Goal: Information Seeking & Learning: Compare options

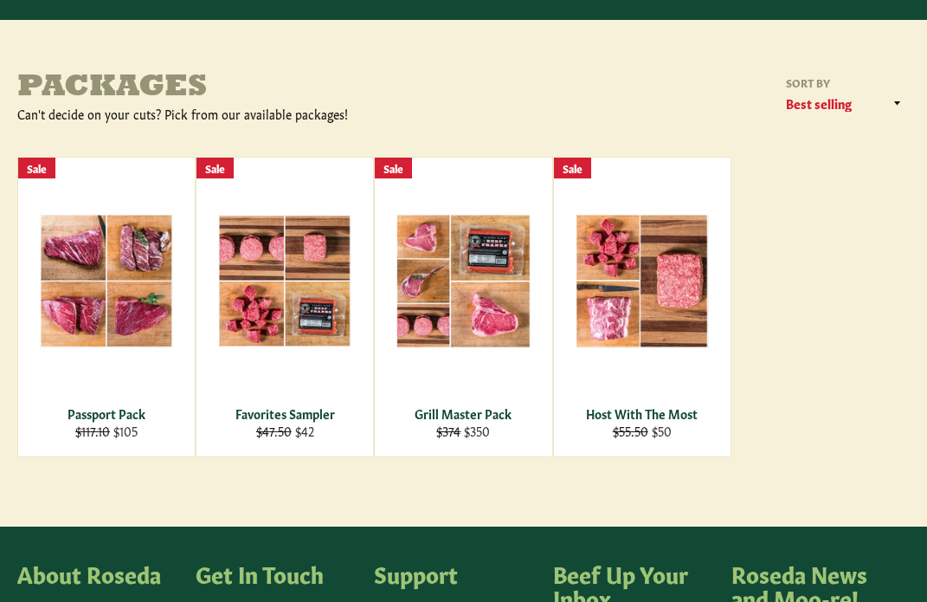
scroll to position [194, 0]
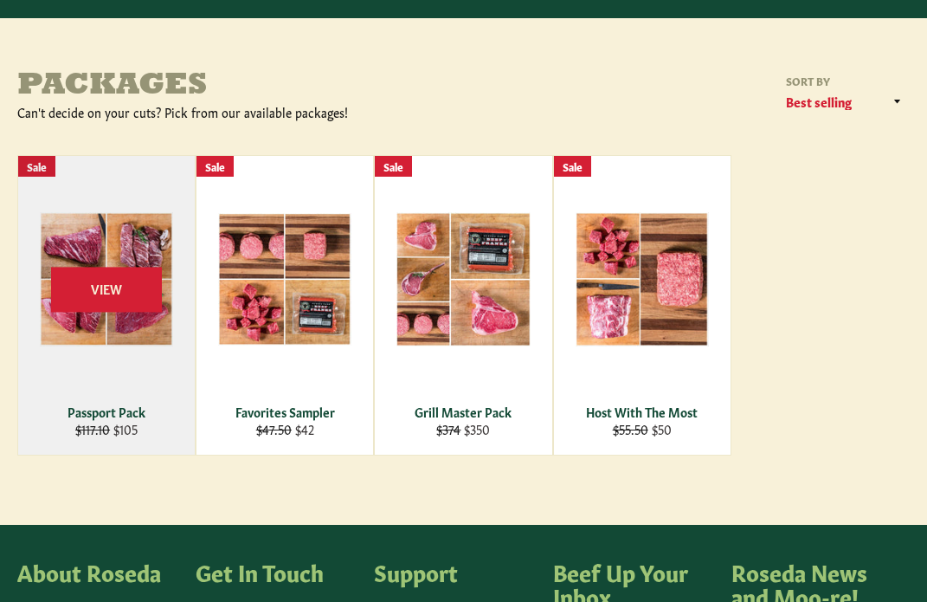
click at [94, 406] on div "Passport Pack" at bounding box center [106, 411] width 155 height 16
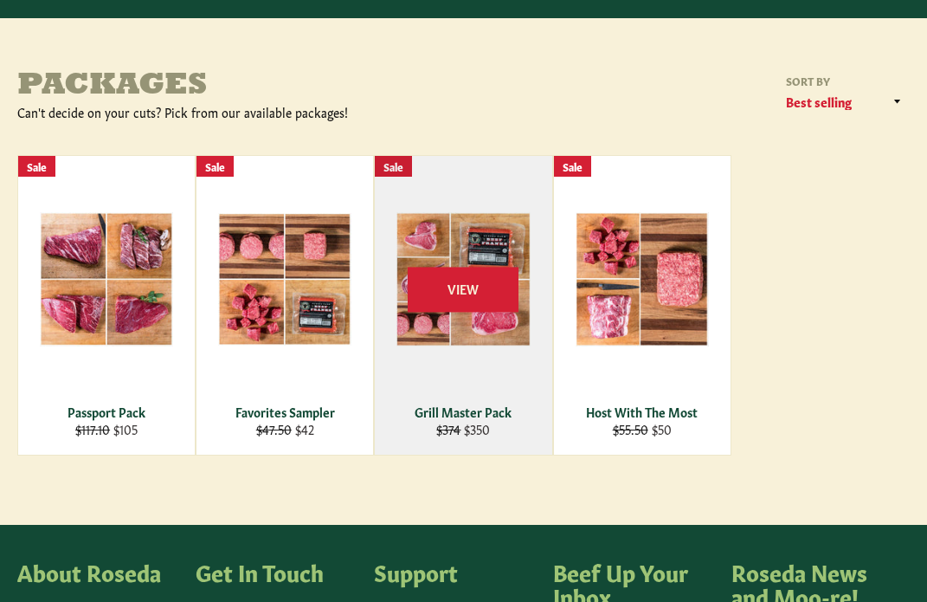
click at [472, 416] on div "Grill Master Pack" at bounding box center [463, 411] width 155 height 16
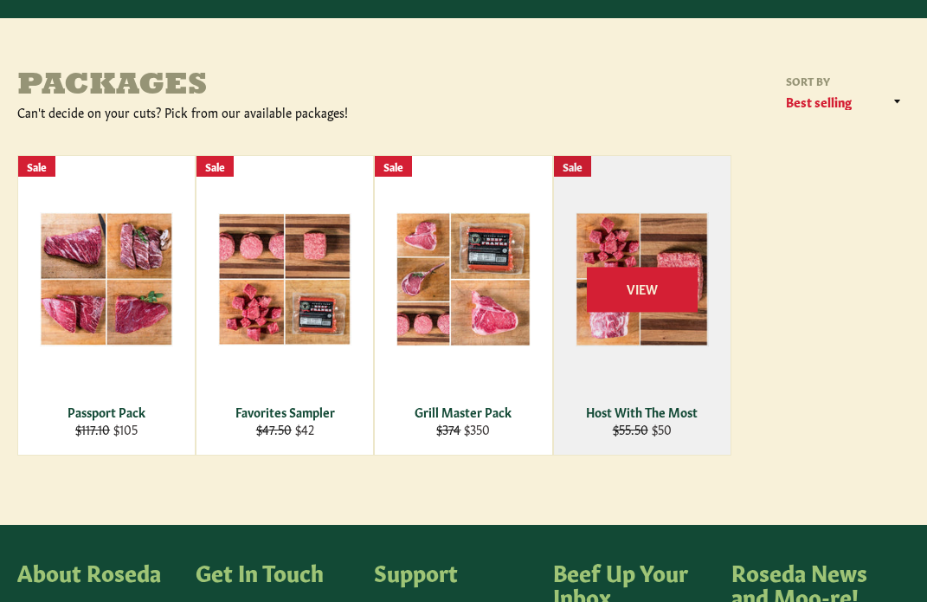
click at [625, 412] on div "Host With The Most" at bounding box center [641, 411] width 155 height 16
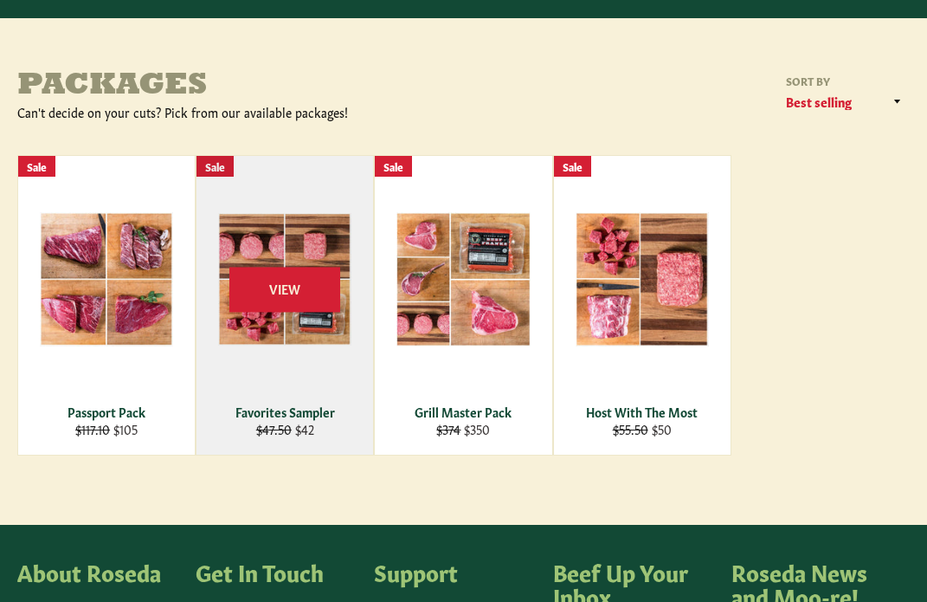
click at [259, 412] on div "Favorites Sampler" at bounding box center [285, 411] width 155 height 16
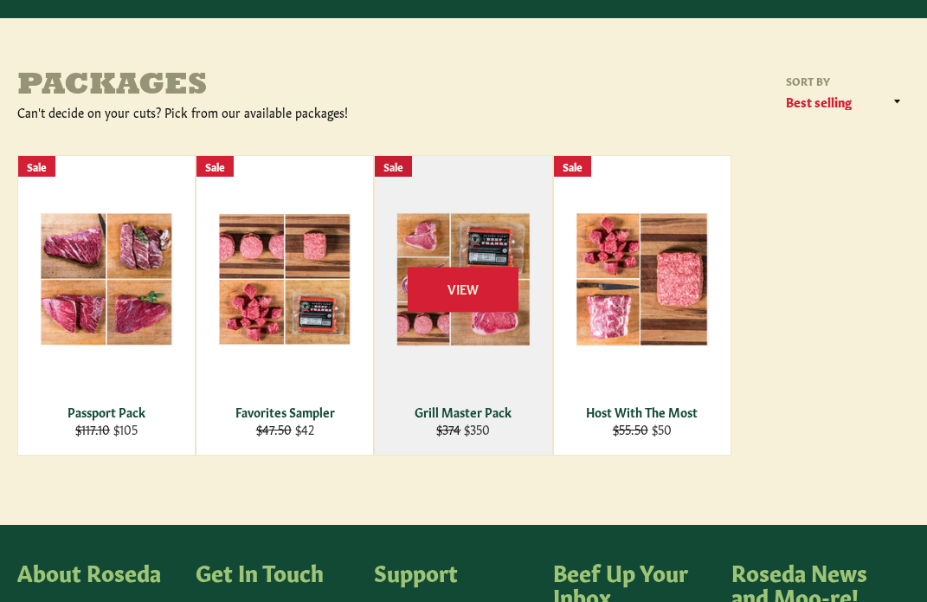
click at [469, 409] on div "Grill Master Pack" at bounding box center [463, 411] width 155 height 16
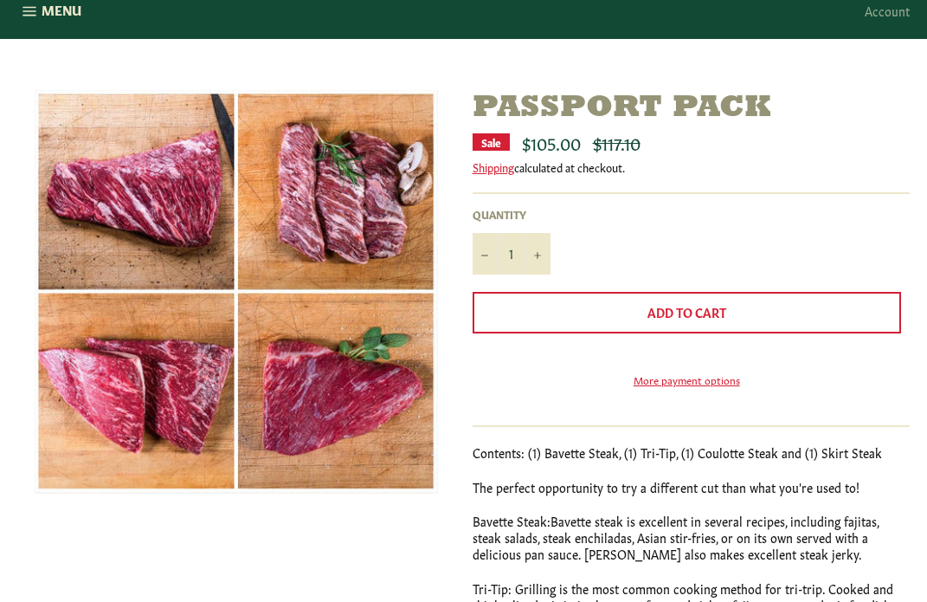
scroll to position [179, 0]
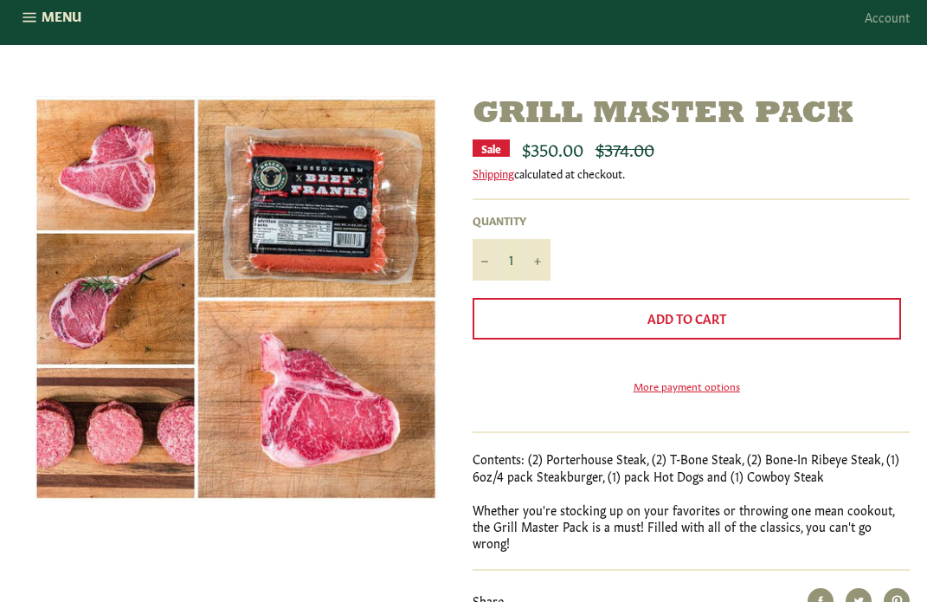
scroll to position [168, 0]
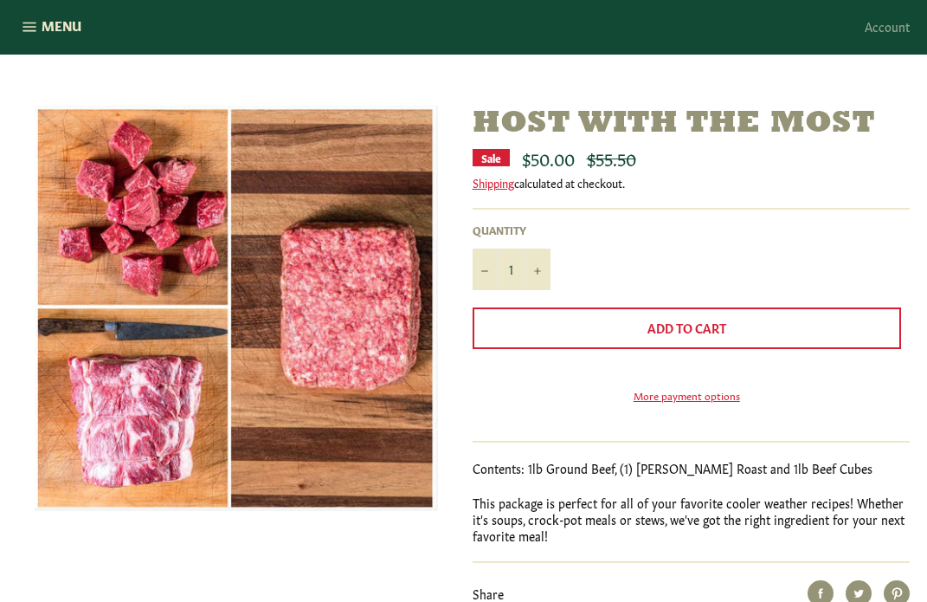
scroll to position [173, 0]
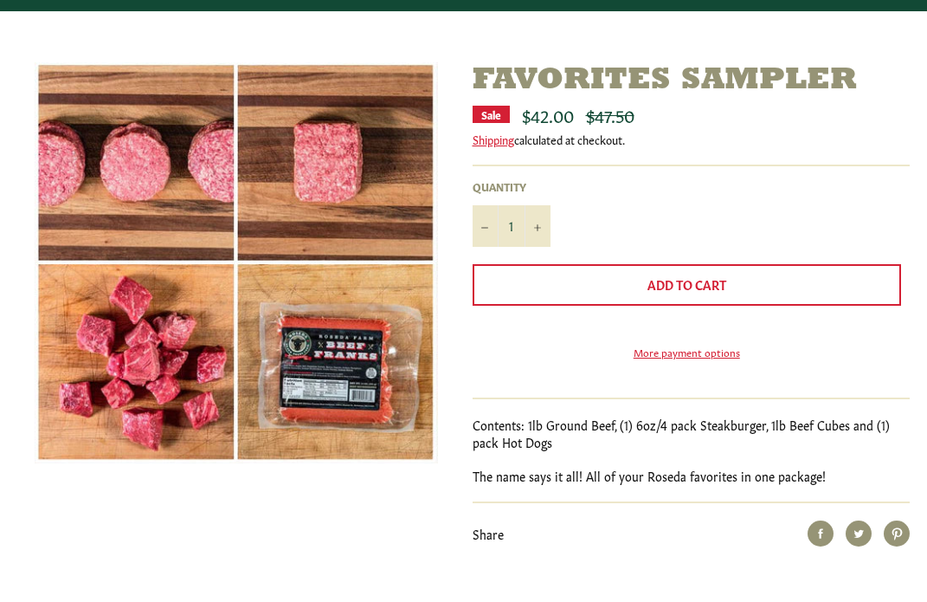
scroll to position [202, 0]
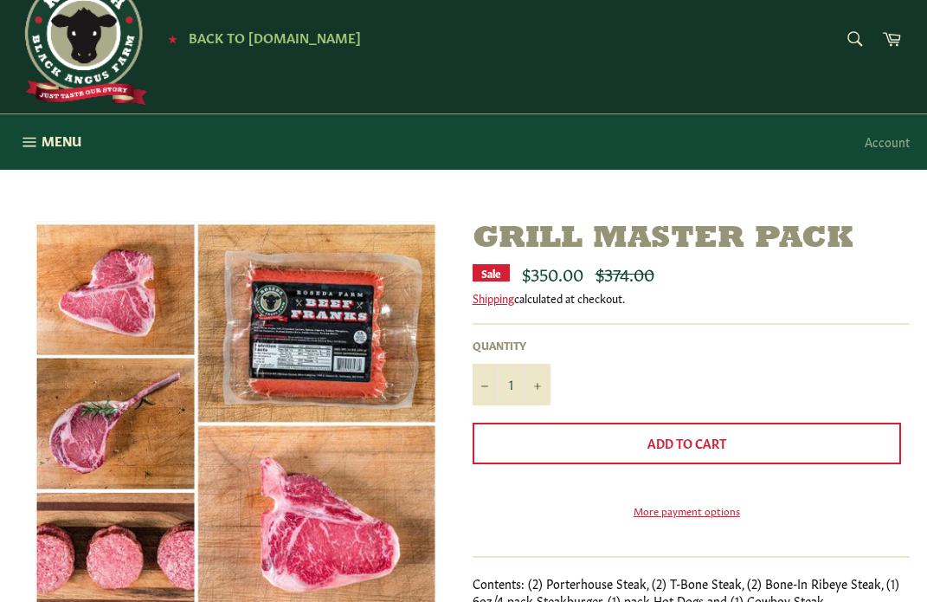
scroll to position [39, 0]
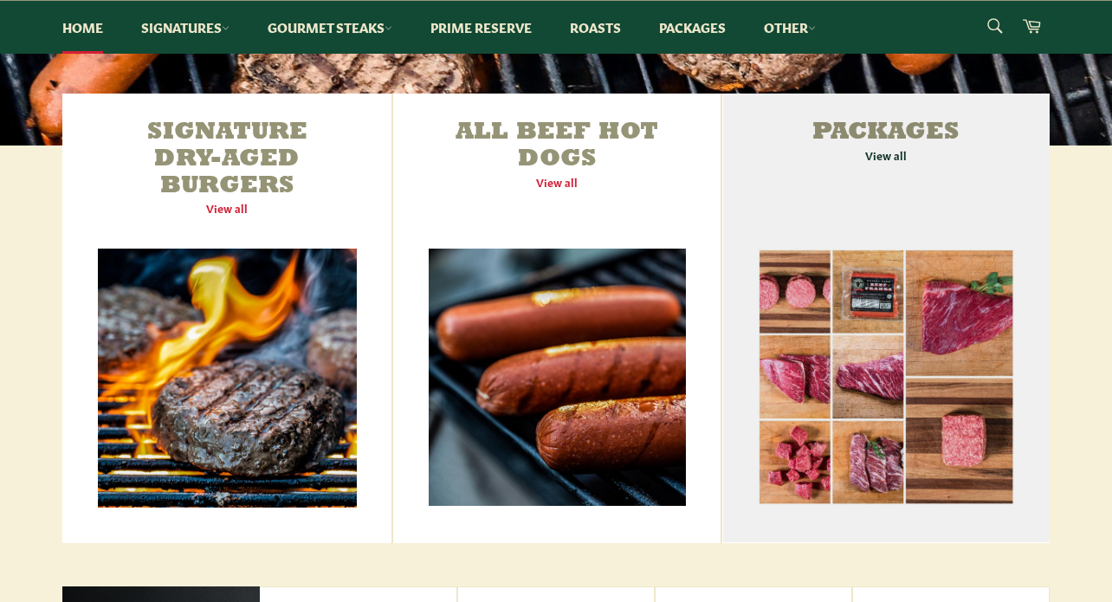
scroll to position [522, 0]
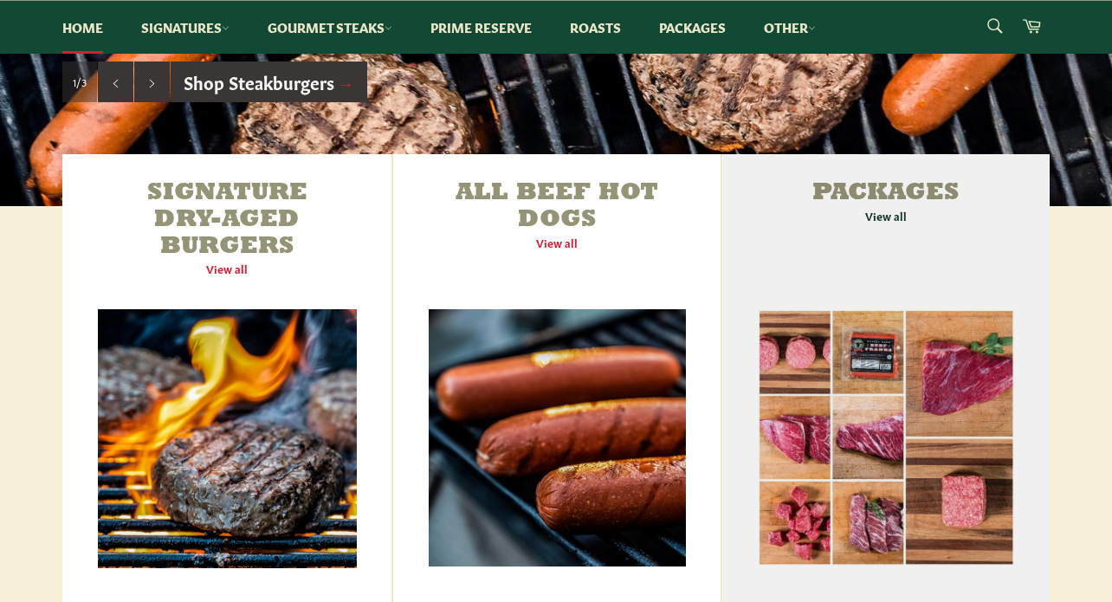
click at [886, 214] on link "Packages View all" at bounding box center [885, 378] width 327 height 449
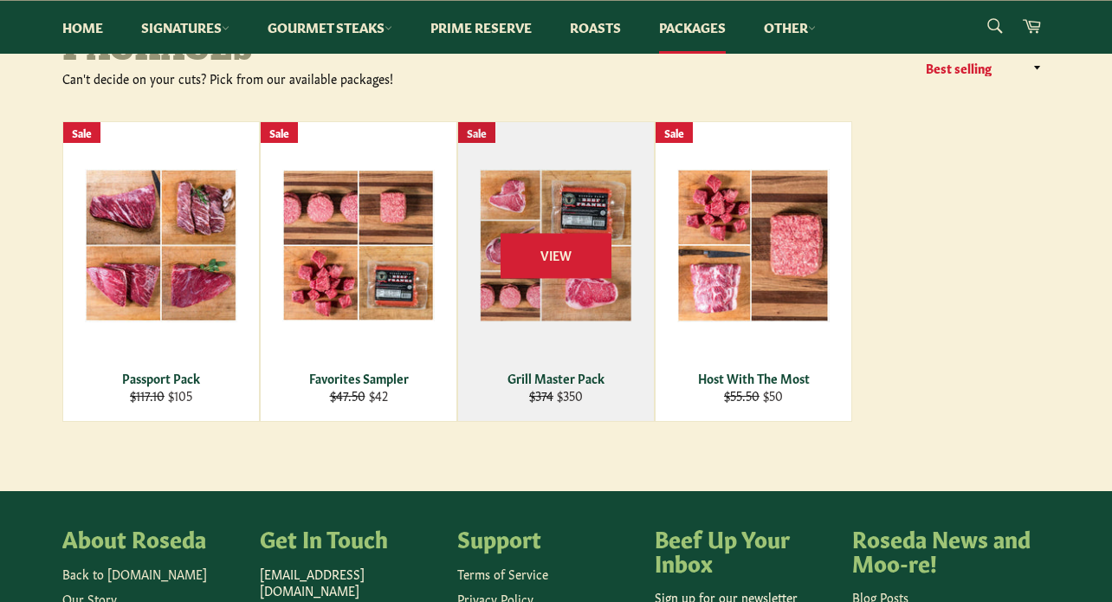
scroll to position [226, 0]
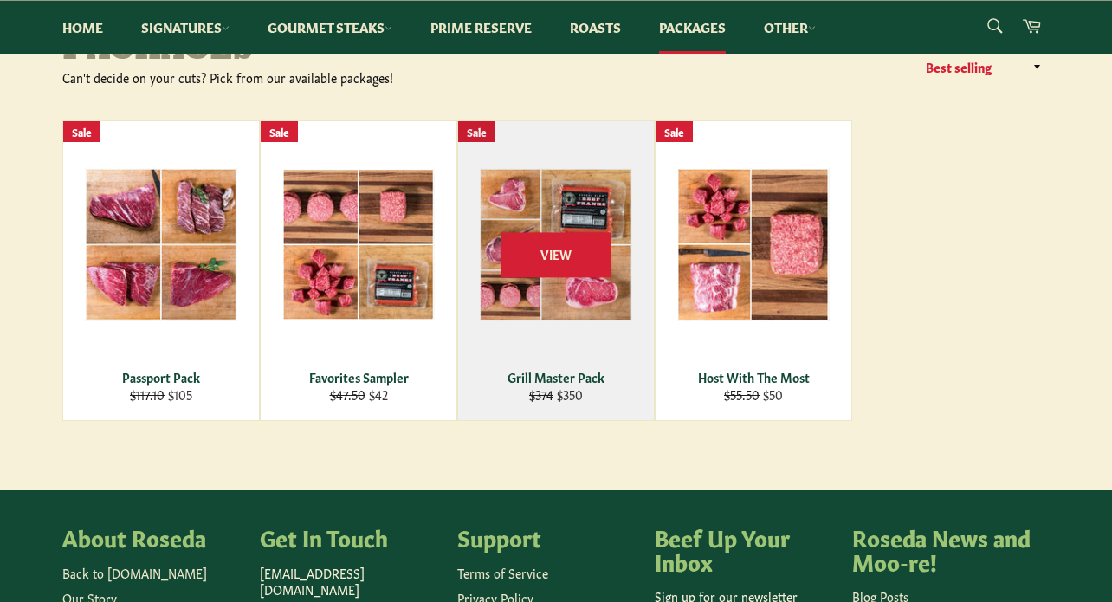
click at [542, 371] on div "Grill Master Pack" at bounding box center [556, 377] width 174 height 16
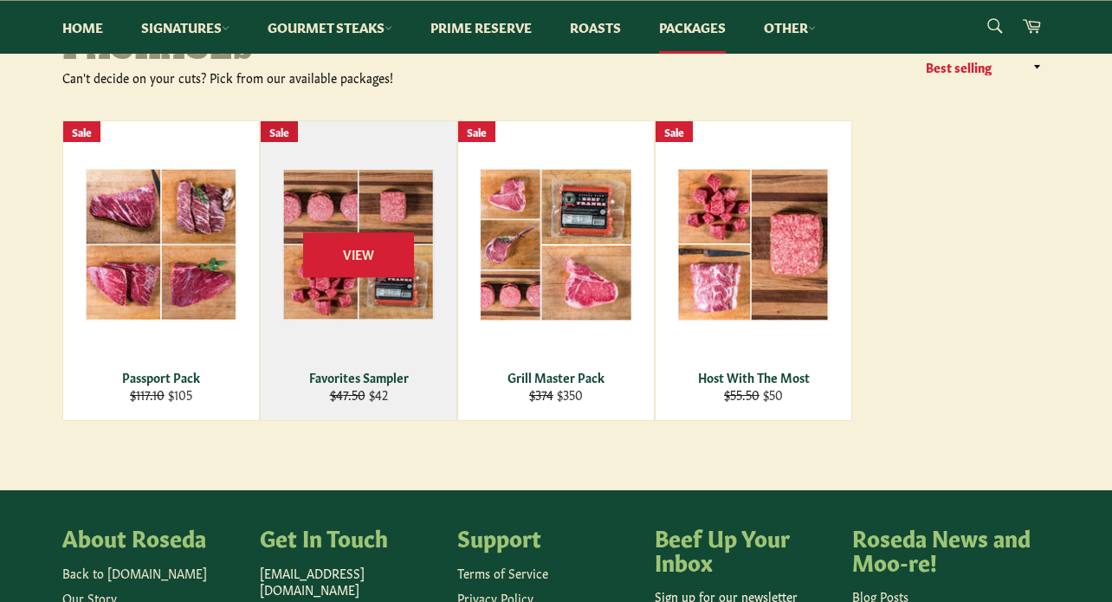
click at [361, 369] on div "Favorites Sampler" at bounding box center [359, 377] width 174 height 16
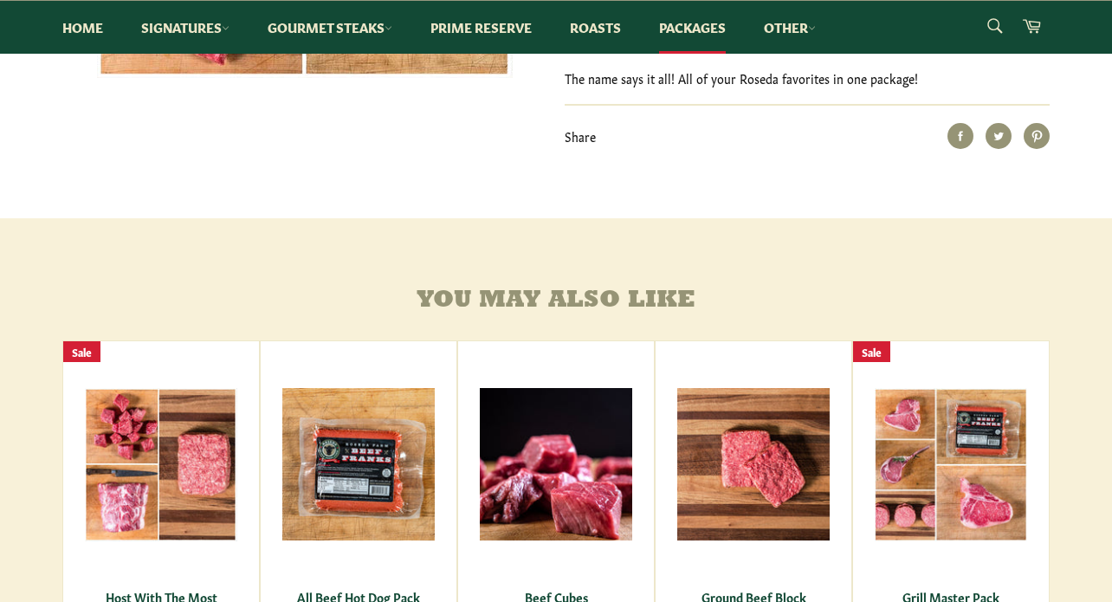
scroll to position [598, 0]
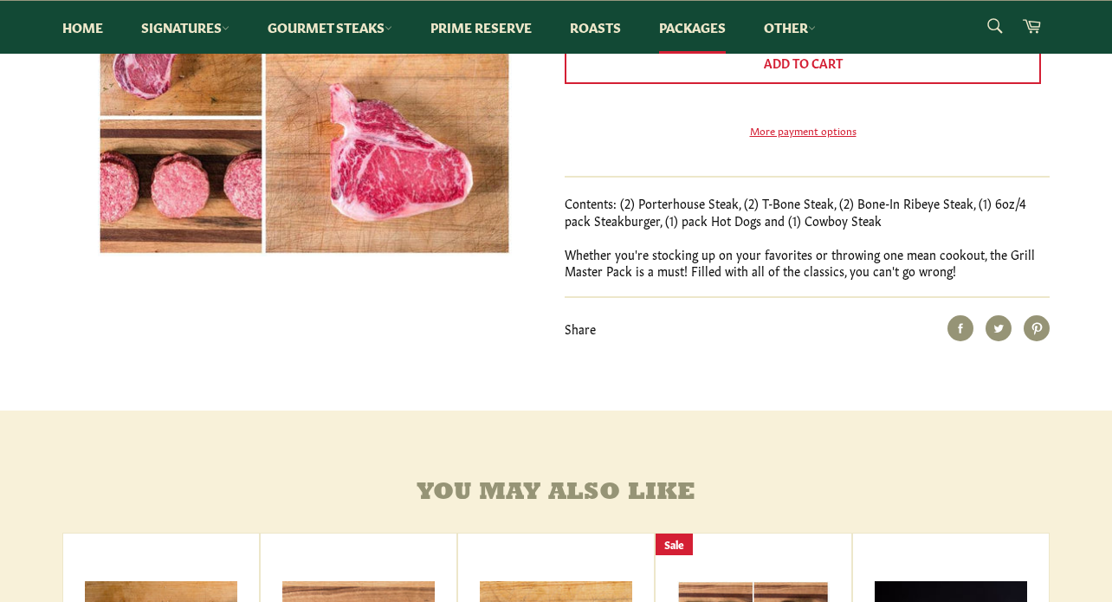
scroll to position [415, 0]
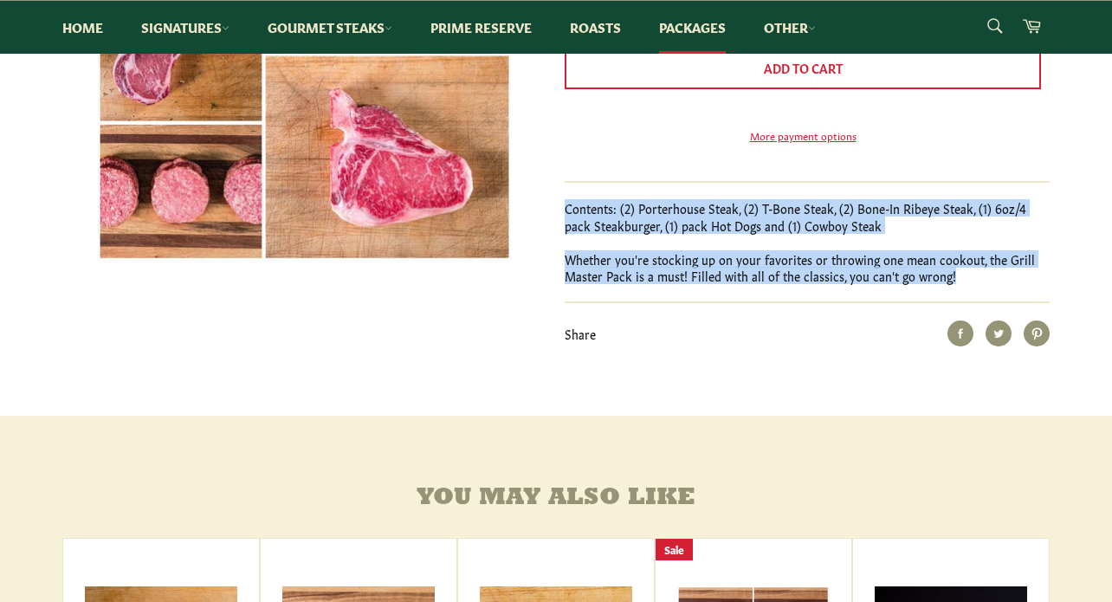
drag, startPoint x: 564, startPoint y: 236, endPoint x: 1007, endPoint y: 299, distance: 447.6
click at [1007, 284] on div "Contents: (2) Porterhouse Steak, (2) T-Bone Steak, (2) Bone-In Ribeye Steak, (1…" at bounding box center [806, 242] width 485 height 84
copy div "Contents: (2) Porterhouse Steak, (2) T-Bone Steak, (2) Bone-In Ribeye Steak, (1…"
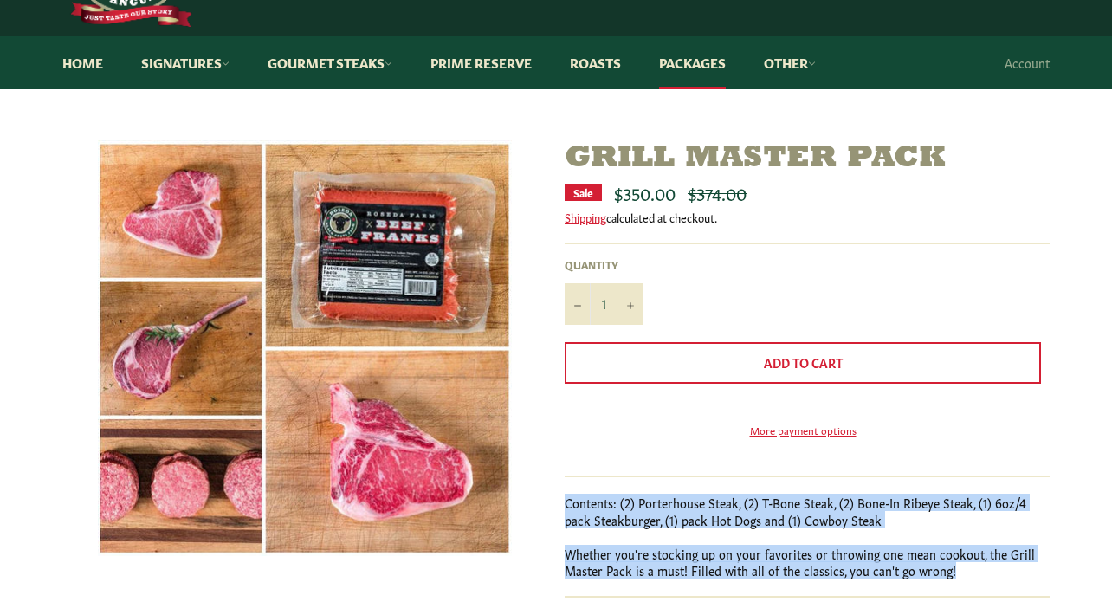
scroll to position [119, 0]
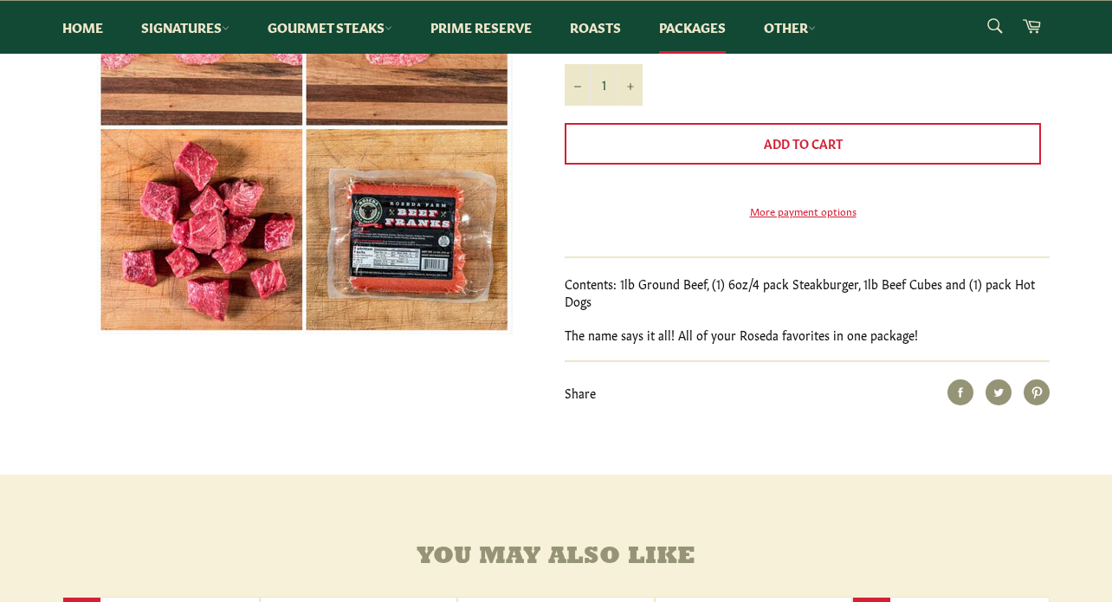
drag, startPoint x: 919, startPoint y: 360, endPoint x: 568, endPoint y: 307, distance: 355.4
click at [568, 307] on div "Contents: 1lb Ground Beef, (1) 6oz/4 pack Steakburger, 1lb Beef Cubes and (1) p…" at bounding box center [806, 309] width 485 height 68
copy div "Contents: 1lb Ground Beef, (1) 6oz/4 pack Steakburger, 1lb Beef Cubes and (1) p…"
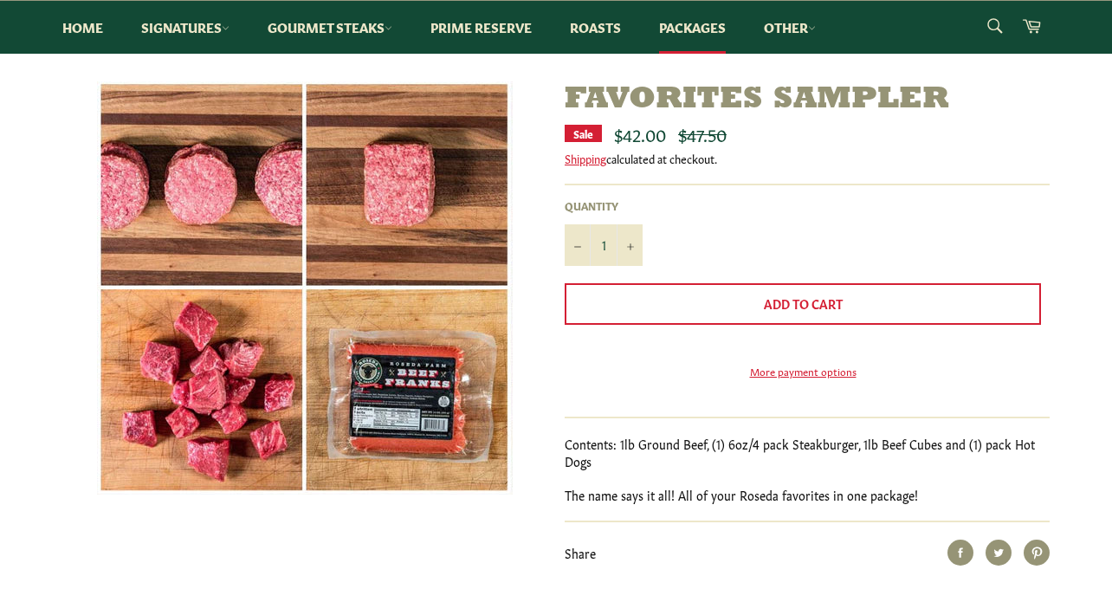
scroll to position [177, 0]
